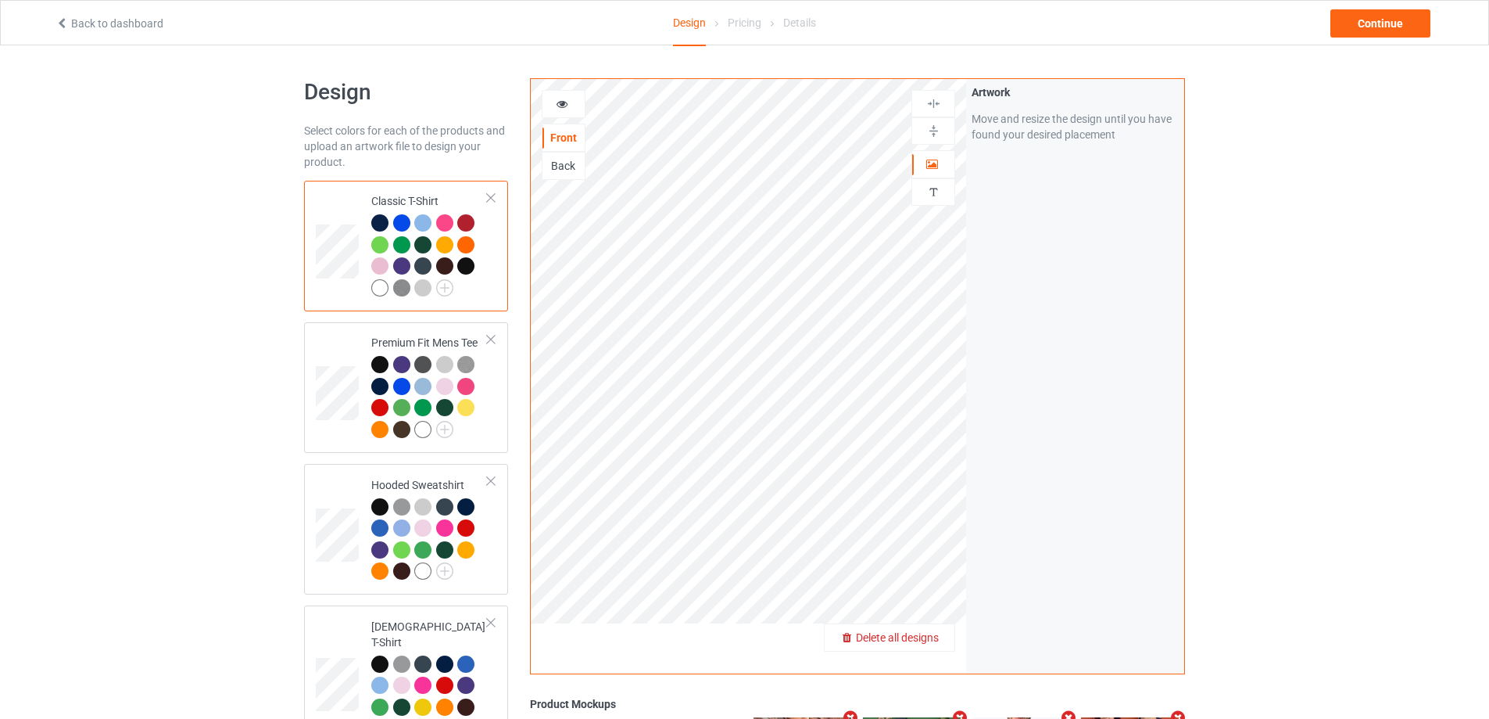
click at [933, 634] on span "Delete all designs" at bounding box center [897, 637] width 83 height 13
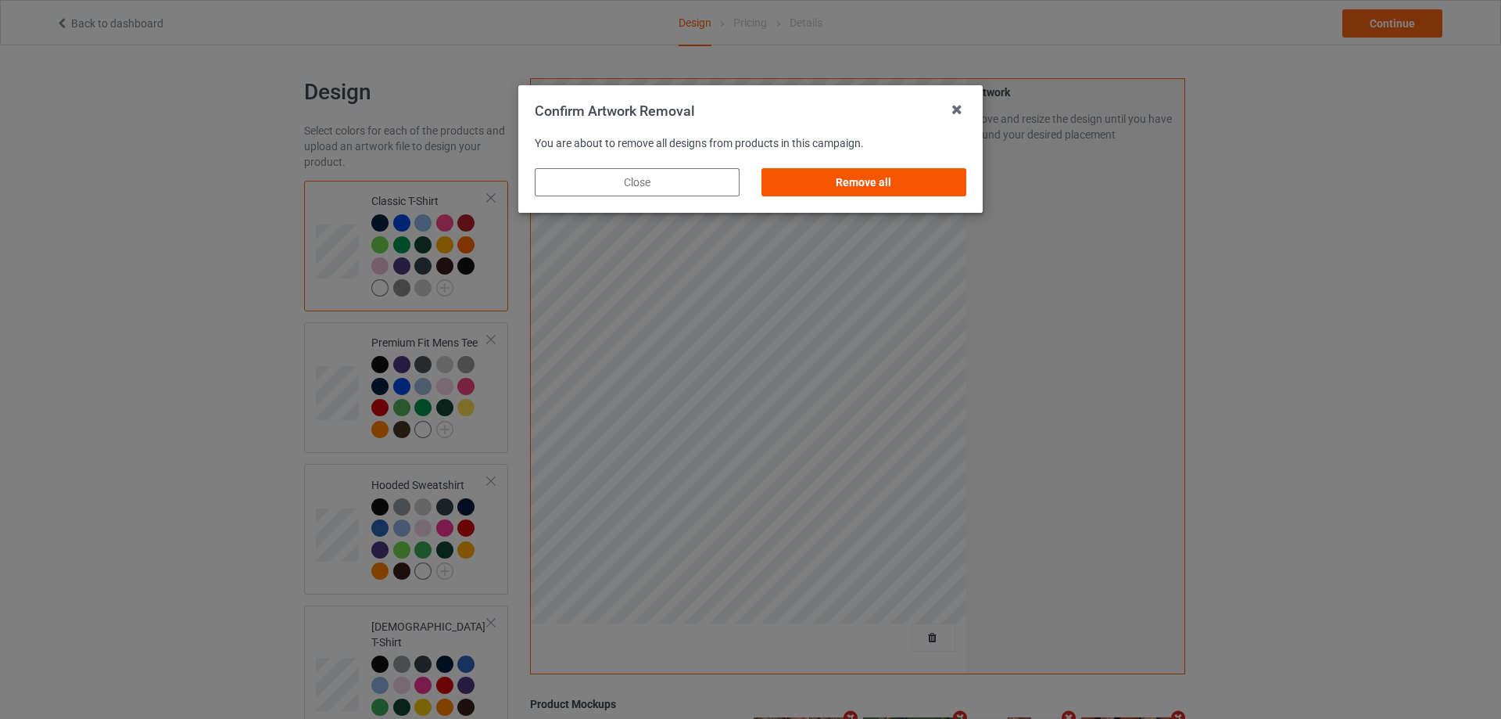
click at [941, 177] on div "Remove all" at bounding box center [864, 182] width 205 height 28
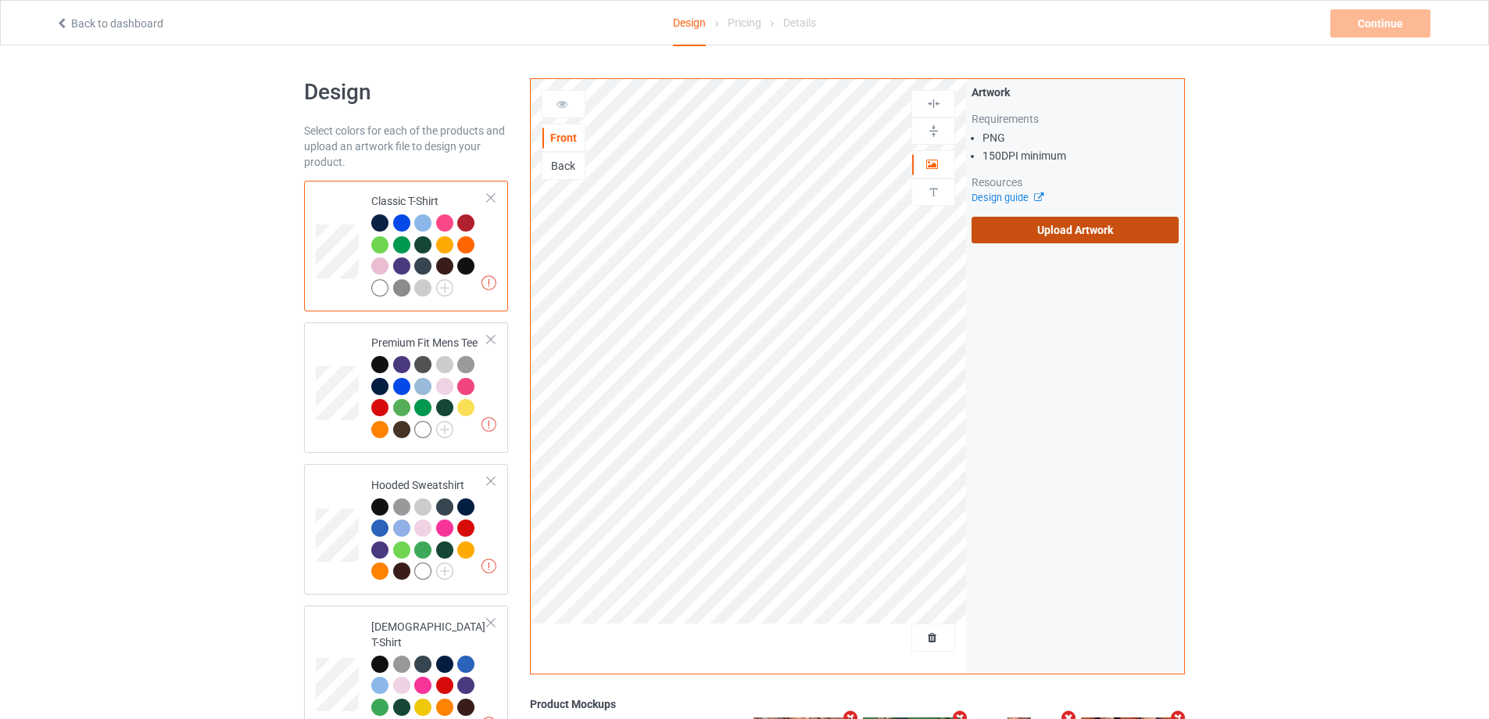
click at [1059, 224] on label "Upload Artwork" at bounding box center [1075, 230] width 207 height 27
click at [0, 0] on input "Upload Artwork" at bounding box center [0, 0] width 0 height 0
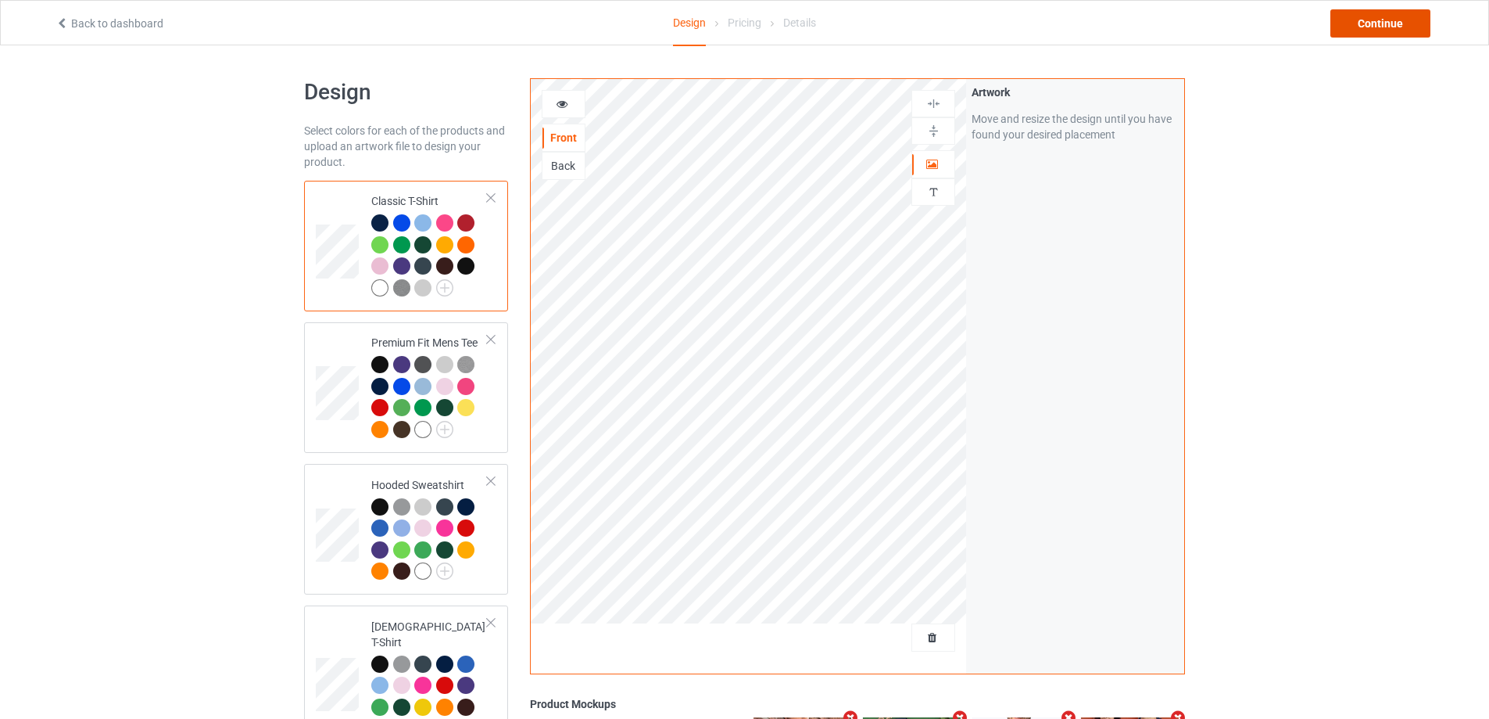
click at [1348, 16] on div "Continue" at bounding box center [1381, 23] width 100 height 28
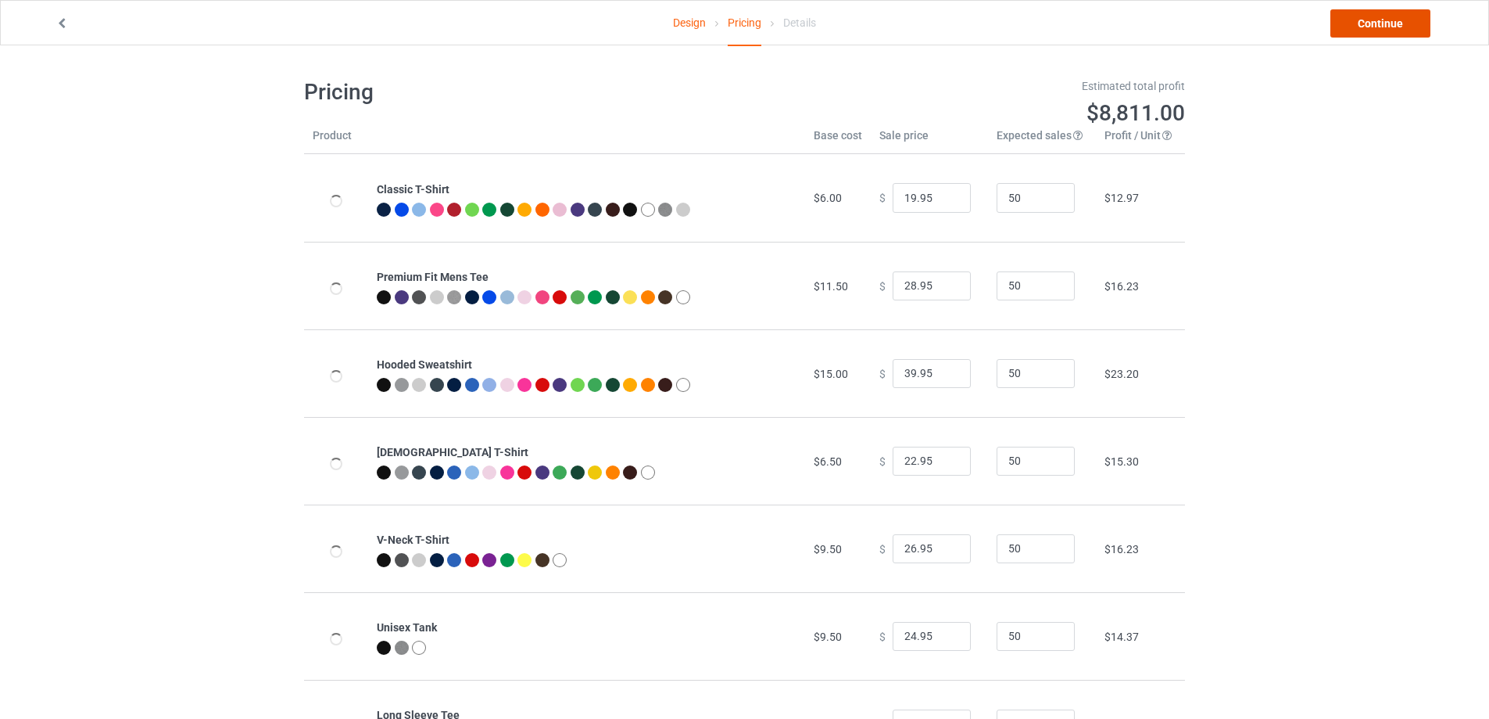
click at [1359, 23] on link "Continue" at bounding box center [1381, 23] width 100 height 28
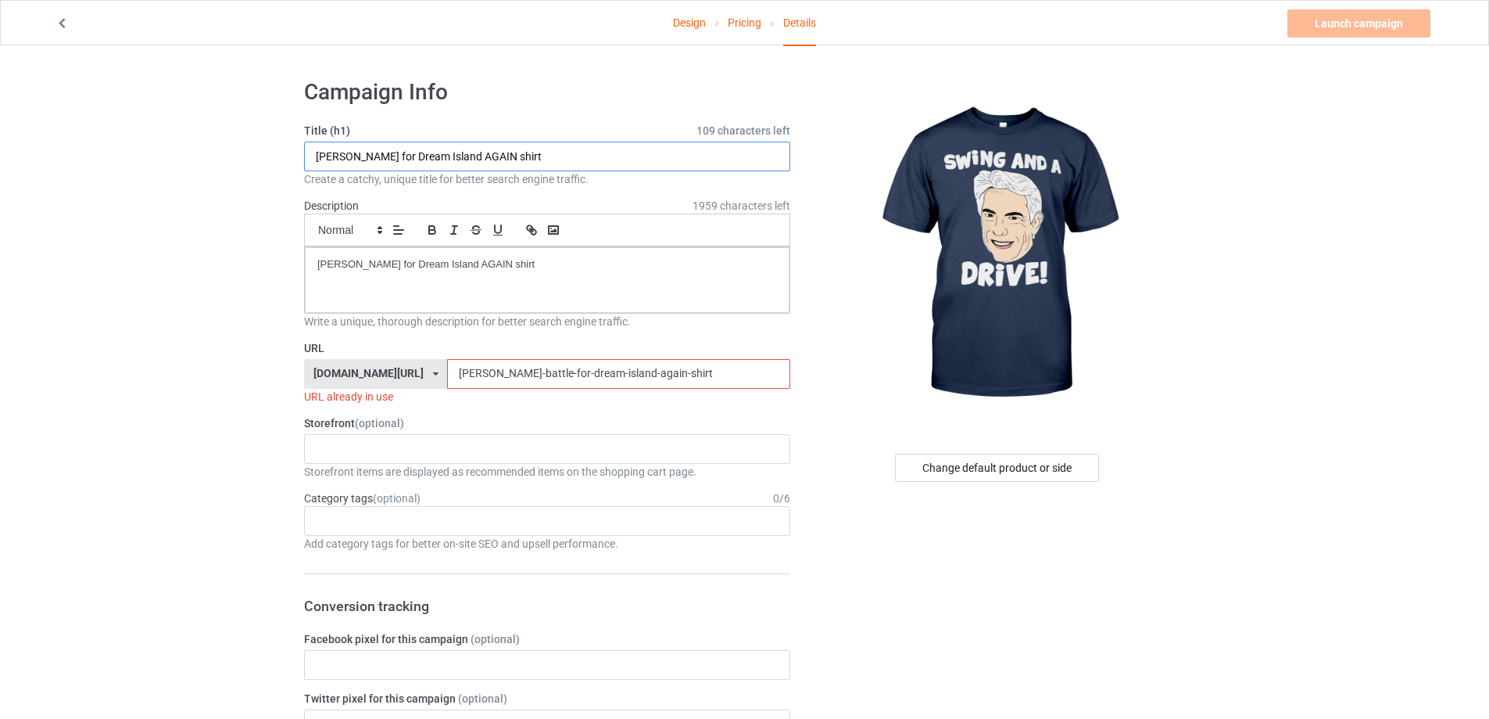
drag, startPoint x: 547, startPoint y: 149, endPoint x: 354, endPoint y: 217, distance: 204.7
paste input "[PERSON_NAME] swing and a drive"
type input "[PERSON_NAME] swing and a drive shirt"
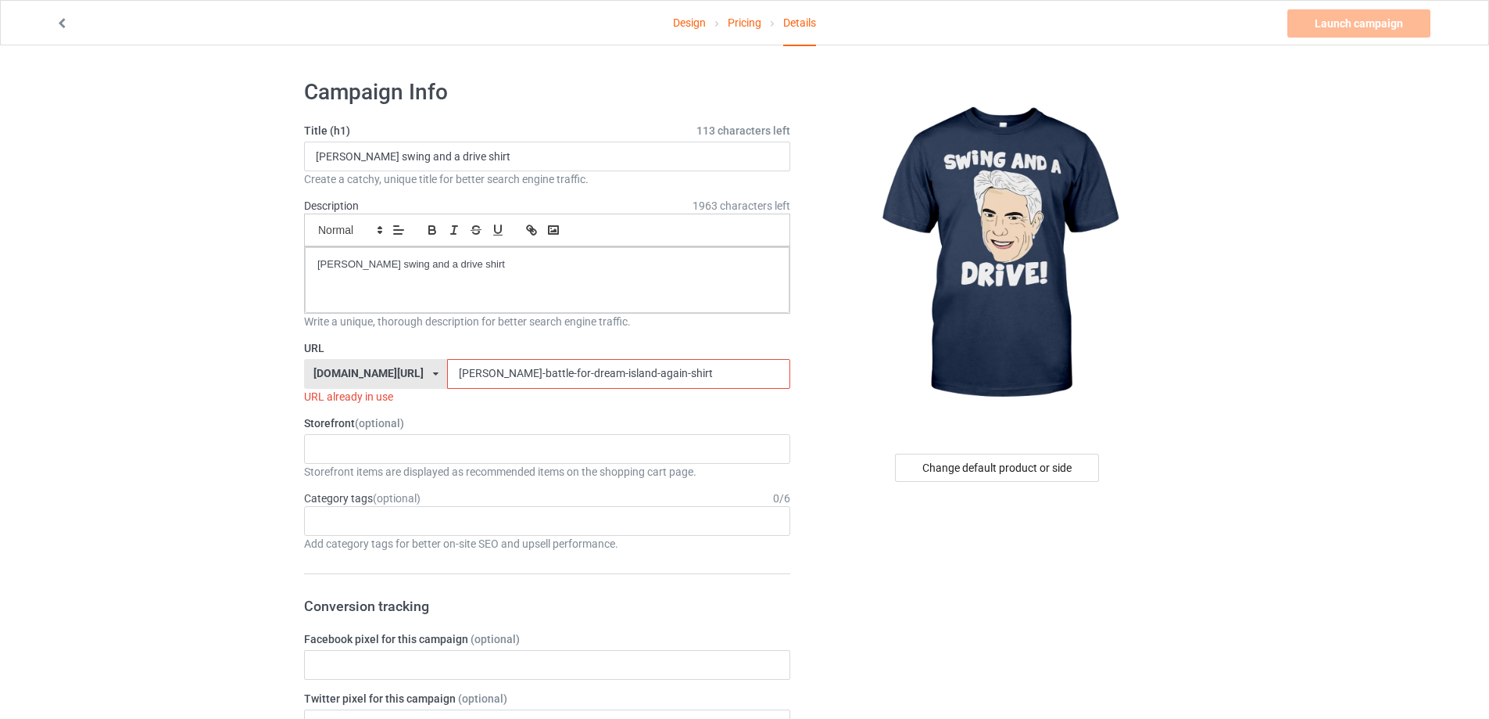
drag, startPoint x: 425, startPoint y: 374, endPoint x: 230, endPoint y: 378, distance: 195.5
paste input "[PERSON_NAME]-swing-and-a-drive"
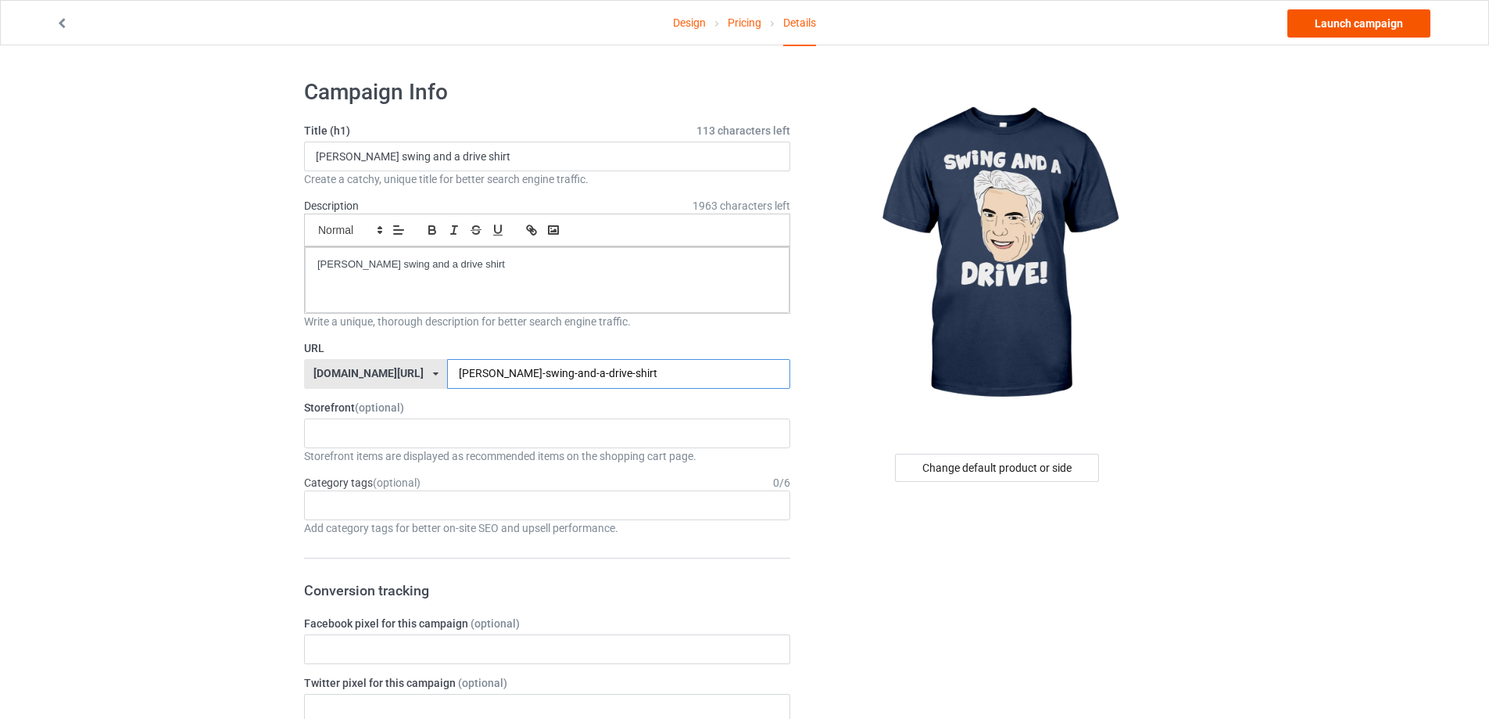
type input "[PERSON_NAME]-swing-and-a-drive-shirt"
click at [1402, 16] on link "Launch campaign" at bounding box center [1359, 23] width 143 height 28
